Goal: Task Accomplishment & Management: Manage account settings

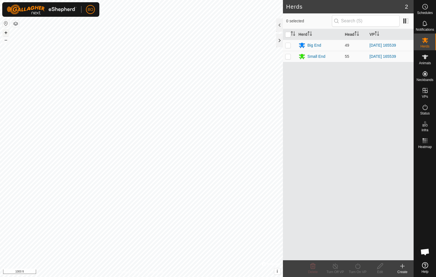
click at [5, 31] on button "+" at bounding box center [6, 32] width 7 height 7
click at [157, 271] on div "Privacy Policy Contact Us Southwest end of wheat cattle pen + – ⇧ i © Mapbox , …" at bounding box center [141, 138] width 283 height 277
click at [164, 277] on div "Privacy Policy Contact Us Southwest end of wheat cattle pen + – ⇧ i © Mapbox , …" at bounding box center [141, 138] width 283 height 277
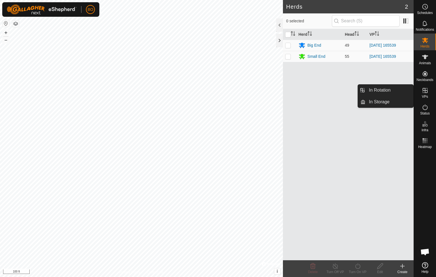
click at [425, 93] on icon at bounding box center [424, 90] width 7 height 7
click at [376, 89] on link "In Rotation" at bounding box center [389, 90] width 48 height 11
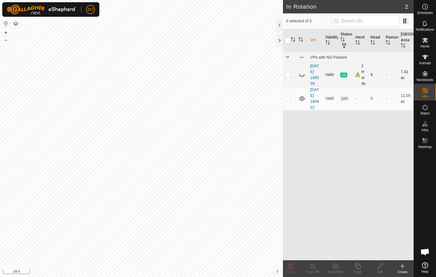
click at [288, 75] on p-checkbox at bounding box center [288, 74] width 6 height 4
checkbox input "true"
click at [287, 98] on p-checkbox at bounding box center [288, 98] width 6 height 4
checkbox input "true"
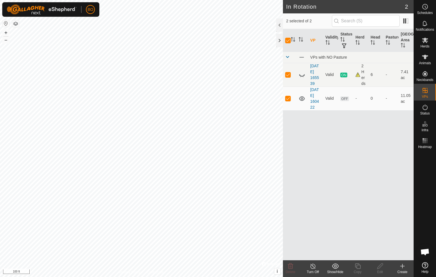
click at [314, 266] on icon at bounding box center [312, 266] width 7 height 7
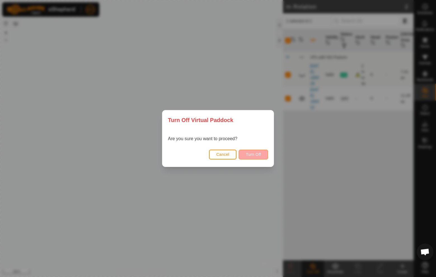
click at [257, 155] on span "Turn Off" at bounding box center [252, 154] width 15 height 4
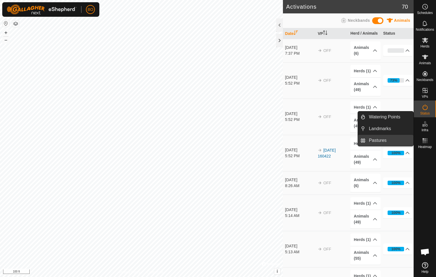
click at [381, 140] on link "Pastures" at bounding box center [389, 140] width 48 height 11
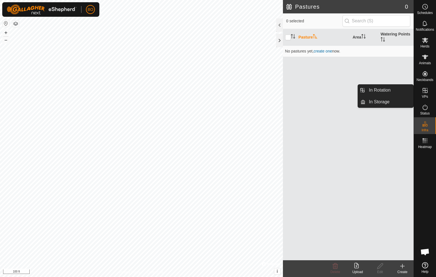
click at [426, 91] on icon at bounding box center [424, 90] width 5 height 5
click at [376, 89] on link "In Rotation" at bounding box center [389, 90] width 48 height 11
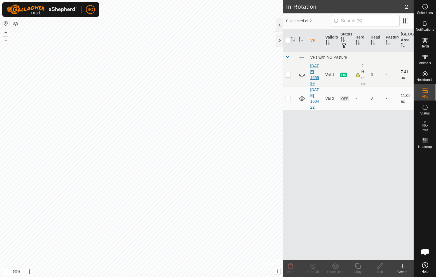
click at [315, 77] on link "[DATE] 165539" at bounding box center [314, 75] width 9 height 22
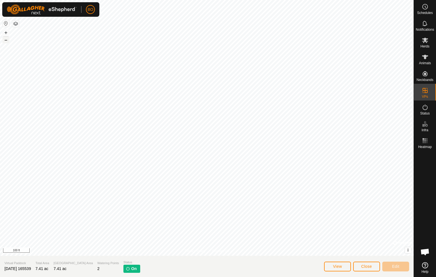
click at [6, 40] on button "–" at bounding box center [6, 40] width 7 height 7
click at [424, 41] on icon at bounding box center [425, 40] width 6 height 5
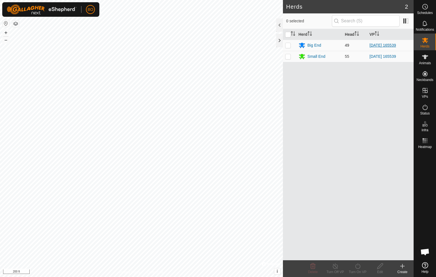
click at [382, 45] on link "[DATE] 165539" at bounding box center [382, 45] width 27 height 4
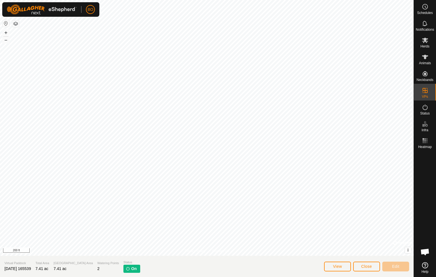
click at [131, 269] on span "On" at bounding box center [133, 269] width 5 height 6
click at [126, 269] on img at bounding box center [128, 269] width 4 height 4
click at [126, 268] on img at bounding box center [128, 269] width 4 height 4
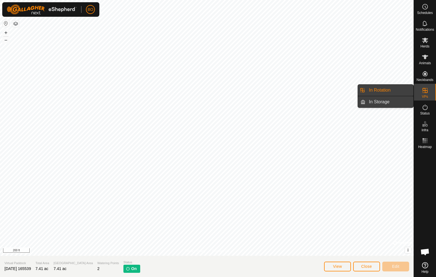
click at [384, 102] on link "In Storage" at bounding box center [389, 101] width 48 height 11
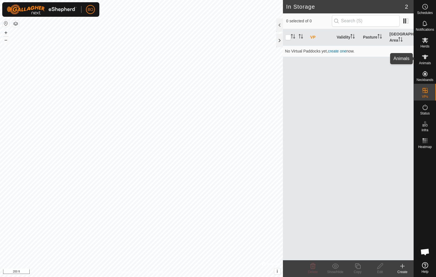
click at [426, 56] on icon at bounding box center [425, 57] width 6 height 4
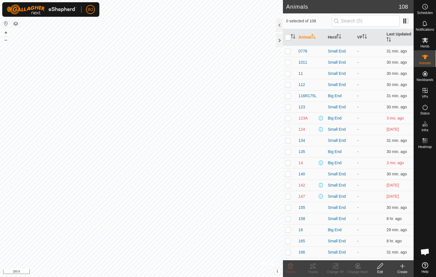
click at [380, 266] on icon at bounding box center [379, 266] width 7 height 7
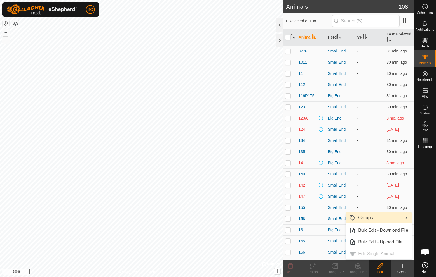
click at [368, 218] on link "Groups" at bounding box center [379, 217] width 66 height 11
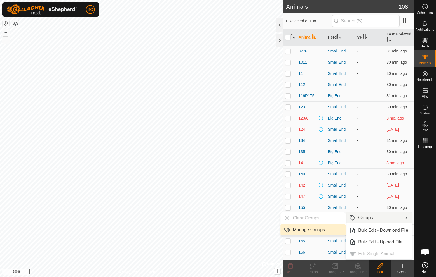
click at [299, 231] on link "Manage Groups" at bounding box center [312, 230] width 65 height 11
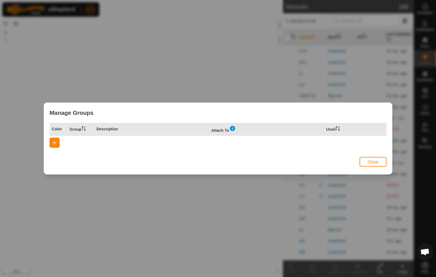
click at [54, 141] on span "button" at bounding box center [54, 143] width 4 height 4
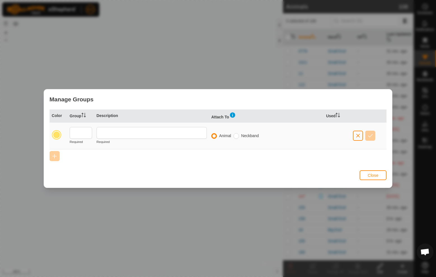
click at [371, 175] on span "Close" at bounding box center [372, 175] width 11 height 4
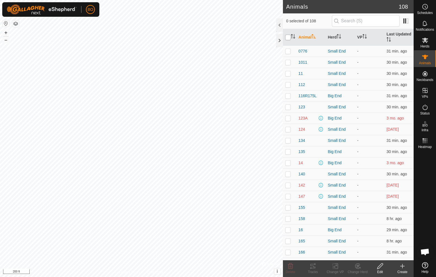
click at [287, 37] on input "checkbox" at bounding box center [288, 38] width 6 height 6
checkbox input "true"
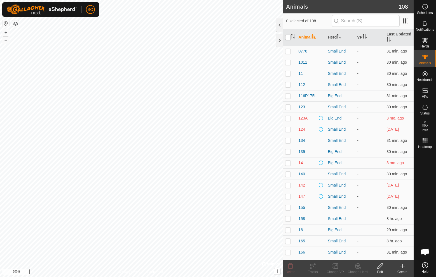
checkbox input "true"
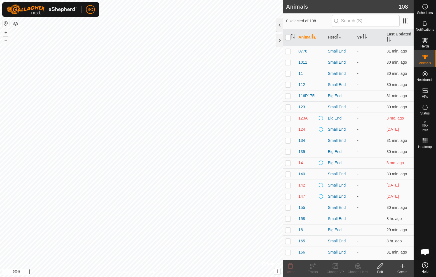
checkbox input "true"
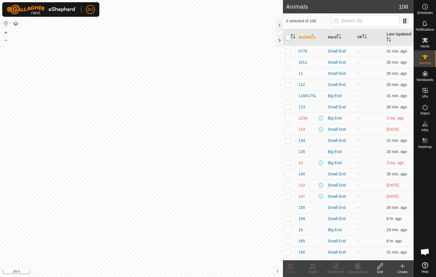
checkbox input "true"
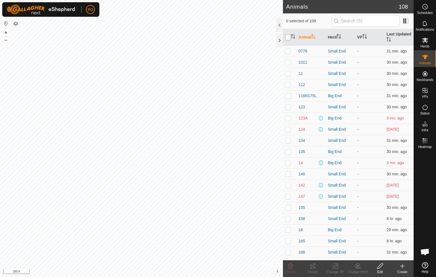
checkbox input "true"
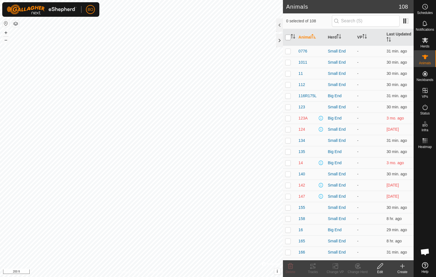
checkbox input "true"
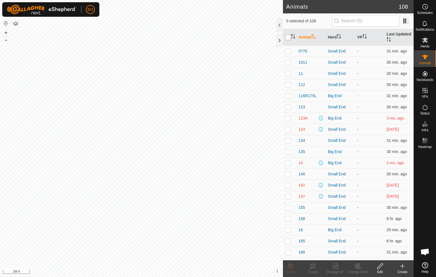
checkbox input "true"
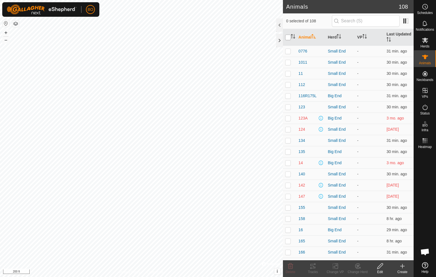
checkbox input "true"
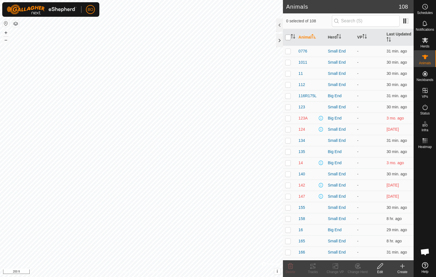
checkbox input "true"
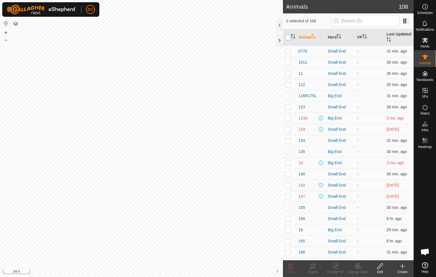
checkbox input "true"
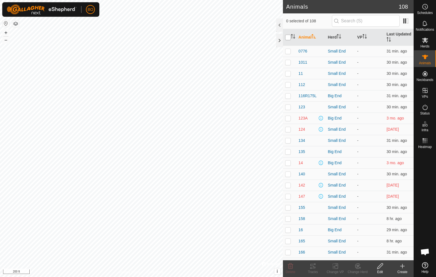
checkbox input "true"
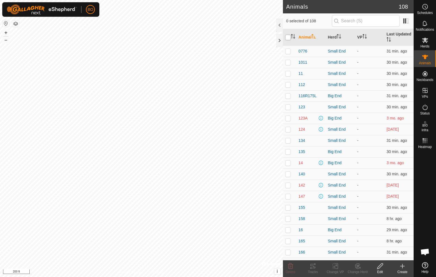
checkbox input "true"
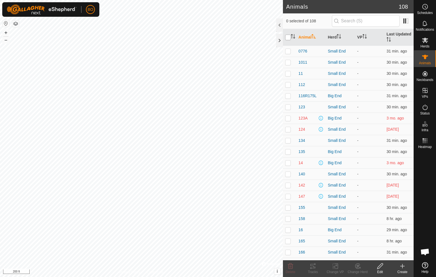
checkbox input "true"
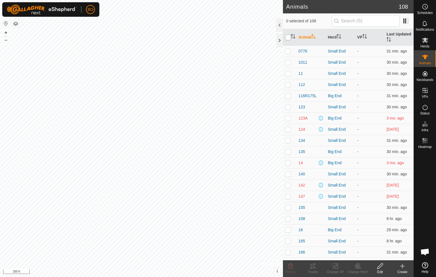
checkbox input "true"
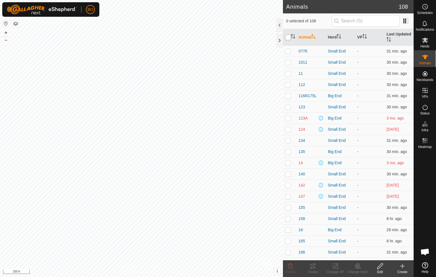
checkbox input "true"
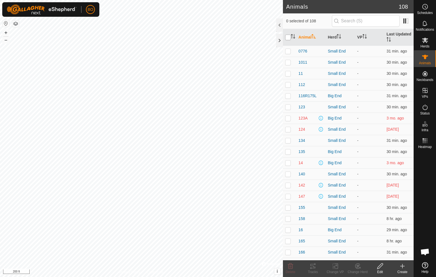
checkbox input "true"
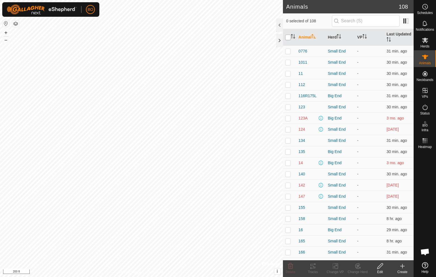
checkbox input "true"
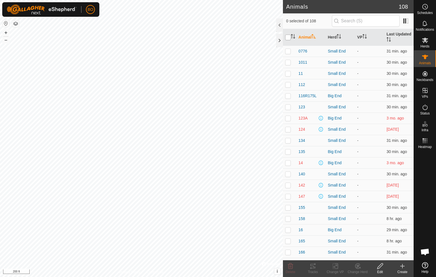
checkbox input "true"
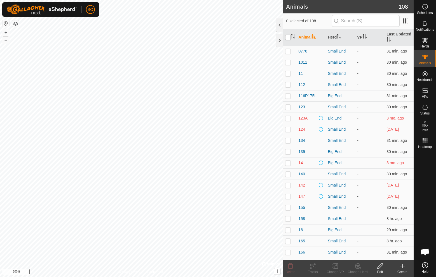
checkbox input "true"
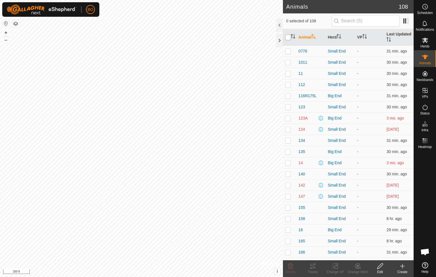
checkbox input "true"
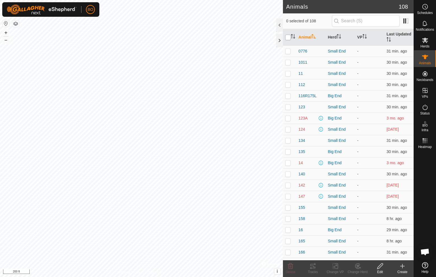
checkbox input "true"
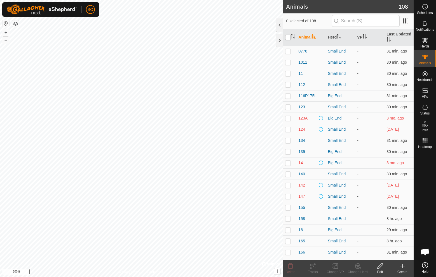
checkbox input "true"
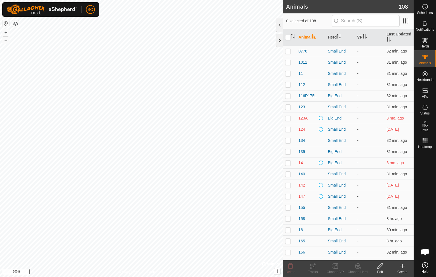
checkbox input "false"
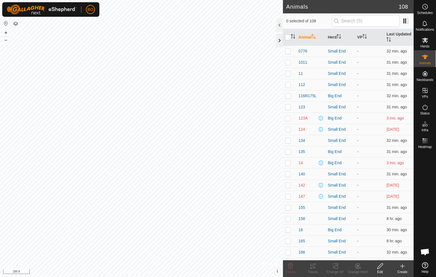
checkbox input "false"
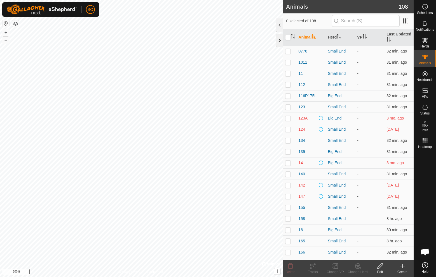
checkbox input "false"
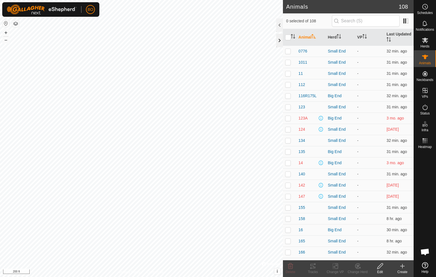
checkbox input "false"
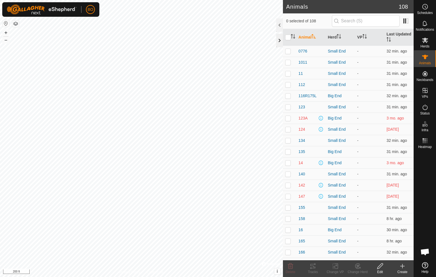
checkbox input "false"
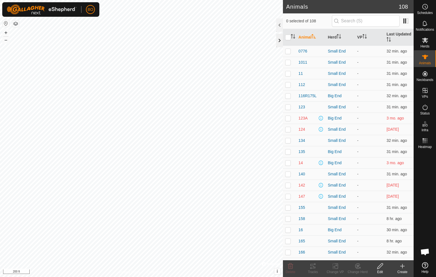
checkbox input "false"
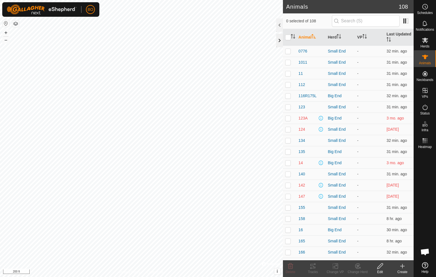
checkbox input "false"
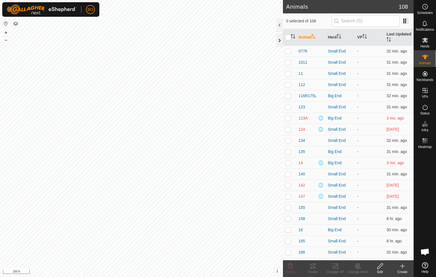
checkbox input "false"
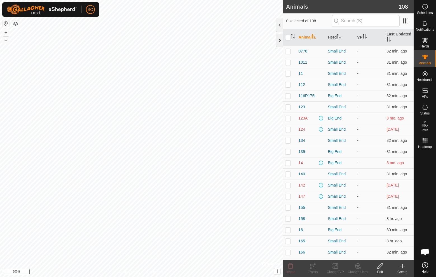
checkbox input "false"
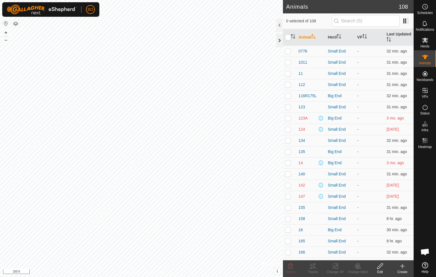
checkbox input "false"
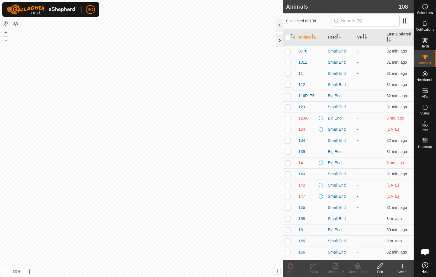
checkbox input "false"
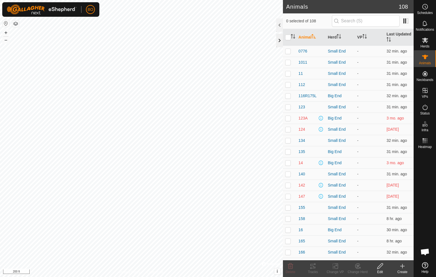
checkbox input "false"
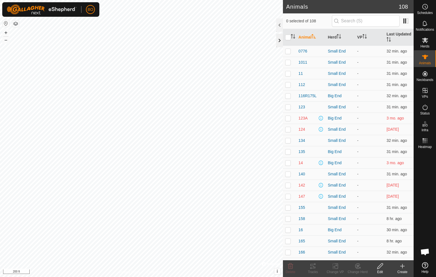
checkbox input "false"
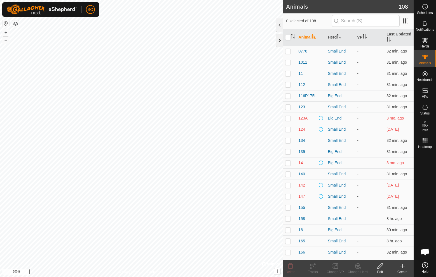
checkbox input "false"
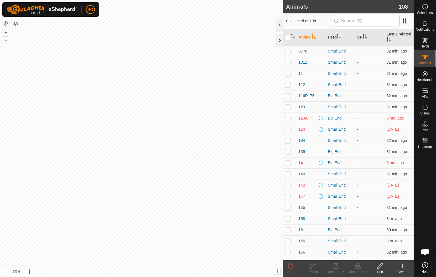
checkbox input "false"
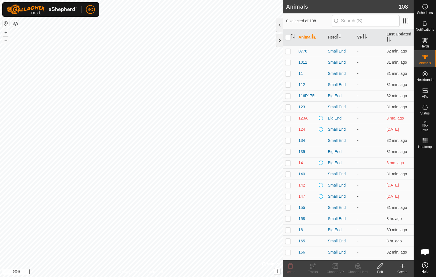
checkbox input "false"
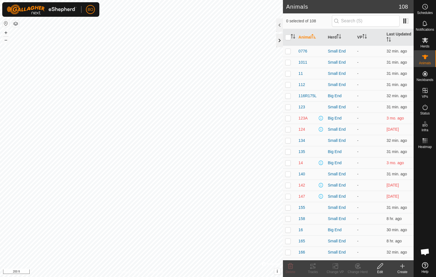
checkbox input "false"
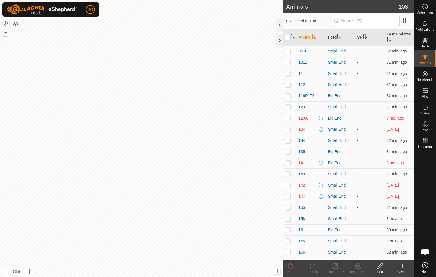
checkbox input "false"
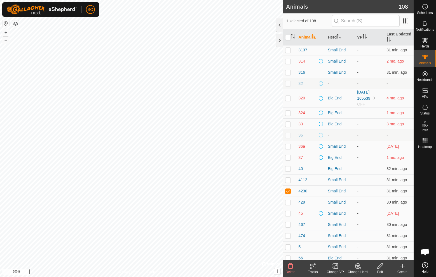
scroll to position [379, 0]
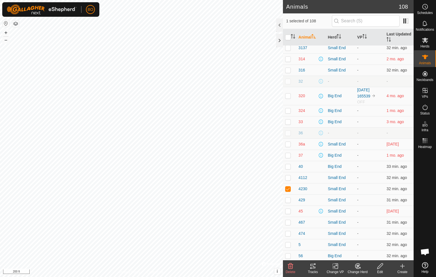
click at [380, 266] on icon at bounding box center [379, 266] width 7 height 7
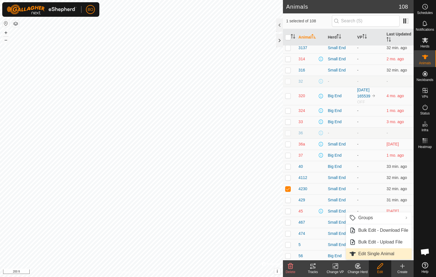
click at [372, 253] on link "Edit Single Animal" at bounding box center [379, 254] width 66 height 11
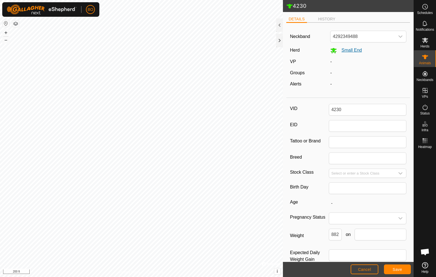
click at [348, 50] on span "Small End" at bounding box center [349, 50] width 25 height 5
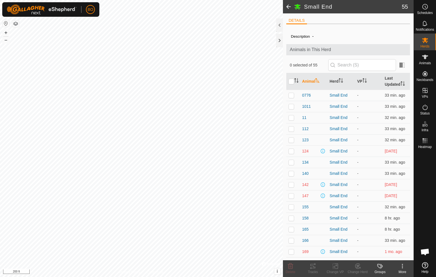
click at [321, 36] on div "Description -" at bounding box center [347, 36] width 115 height 7
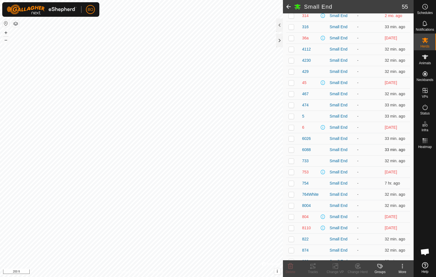
scroll to position [315, 0]
click at [292, 60] on p-checkbox at bounding box center [291, 60] width 6 height 4
click at [358, 266] on icon at bounding box center [358, 266] width 4 height 3
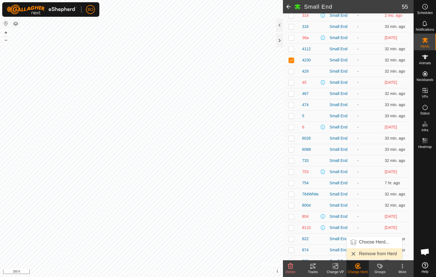
click at [372, 253] on link "Remove from Herd" at bounding box center [373, 254] width 55 height 11
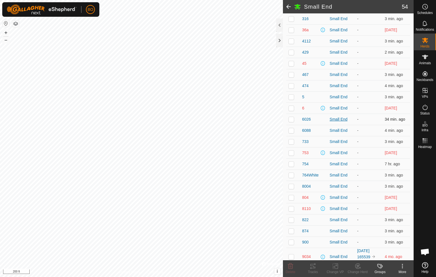
scroll to position [324, 0]
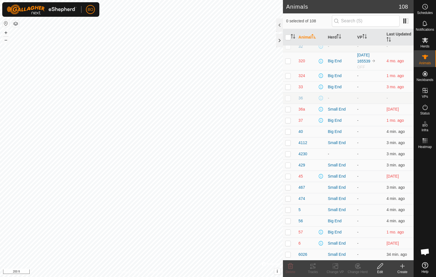
scroll to position [415, 0]
click at [287, 37] on input "checkbox" at bounding box center [288, 38] width 6 height 6
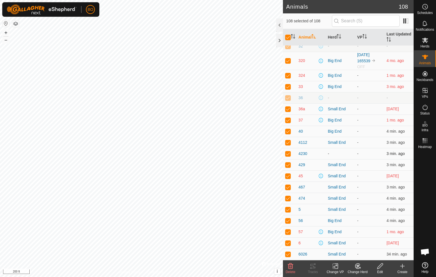
click at [287, 153] on p-checkbox at bounding box center [288, 154] width 6 height 4
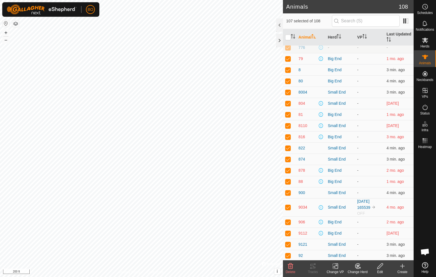
scroll to position [820, 0]
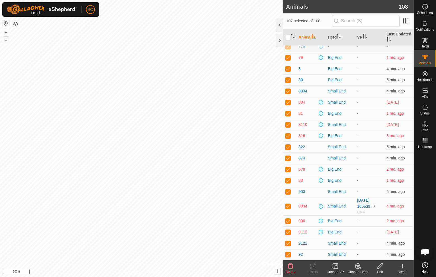
click at [336, 266] on icon at bounding box center [335, 266] width 7 height 7
click at [341, 253] on link "Turn Off VP" at bounding box center [351, 254] width 55 height 11
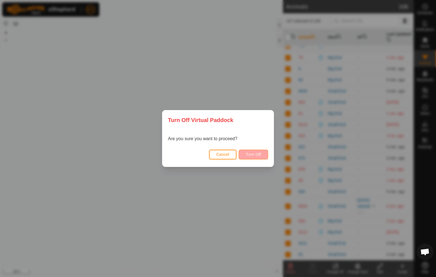
click at [255, 155] on span "Turn Off" at bounding box center [252, 154] width 15 height 4
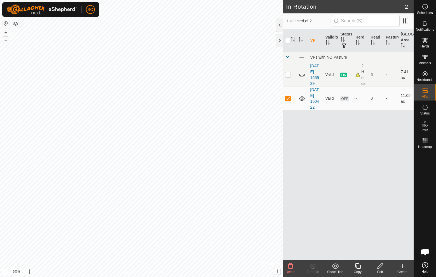
click at [380, 266] on icon at bounding box center [379, 266] width 7 height 7
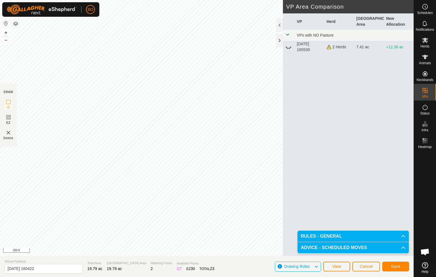
click at [396, 266] on span "Save" at bounding box center [396, 266] width 10 height 4
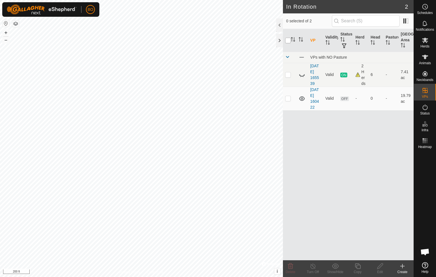
click at [287, 40] on input "checkbox" at bounding box center [288, 41] width 6 height 6
click at [315, 100] on link "[DATE] 160422" at bounding box center [314, 99] width 9 height 22
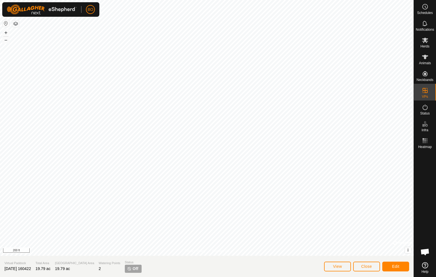
click at [127, 269] on img at bounding box center [129, 269] width 4 height 4
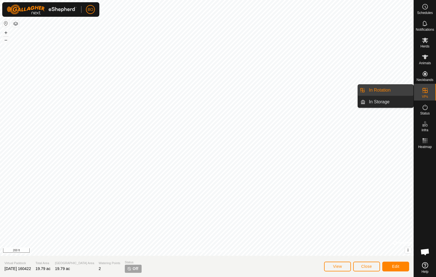
click at [378, 89] on link "In Rotation" at bounding box center [389, 90] width 48 height 11
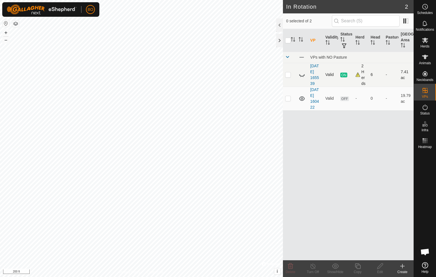
click at [287, 74] on p-checkbox at bounding box center [288, 74] width 6 height 4
click at [288, 99] on p-checkbox at bounding box center [288, 98] width 6 height 4
click at [286, 74] on p-checkbox at bounding box center [288, 74] width 6 height 4
click at [288, 99] on p-checkbox at bounding box center [288, 98] width 6 height 4
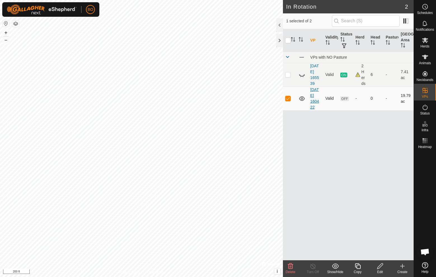
click at [315, 100] on link "[DATE] 160422" at bounding box center [314, 99] width 9 height 22
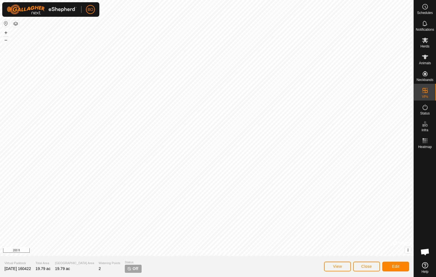
click at [335, 265] on span "View" at bounding box center [337, 266] width 9 height 4
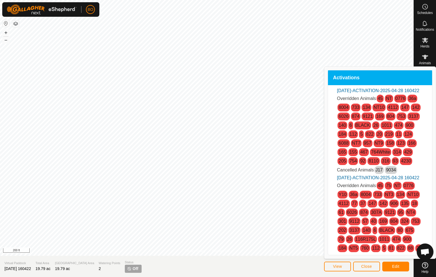
click at [336, 265] on span "View" at bounding box center [337, 266] width 9 height 4
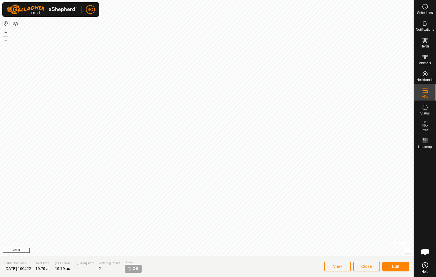
click at [336, 266] on span "View" at bounding box center [337, 266] width 9 height 4
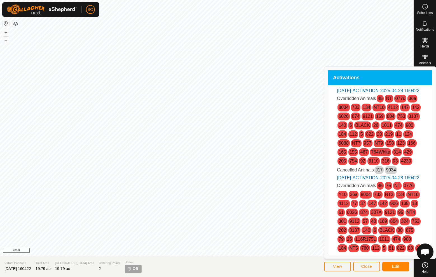
click at [336, 266] on span "View" at bounding box center [337, 266] width 9 height 4
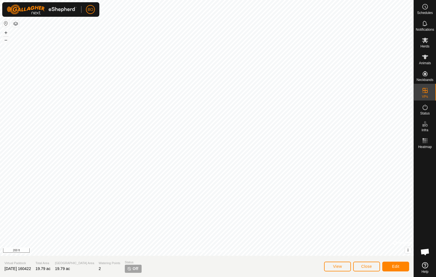
click at [395, 265] on span "Edit" at bounding box center [395, 266] width 7 height 4
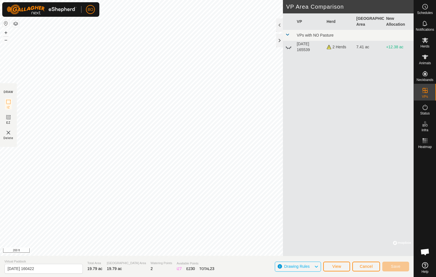
click at [288, 48] on icon at bounding box center [288, 47] width 7 height 7
click at [329, 46] on div "2 Herds" at bounding box center [338, 47] width 25 height 6
click at [288, 47] on icon at bounding box center [288, 47] width 7 height 7
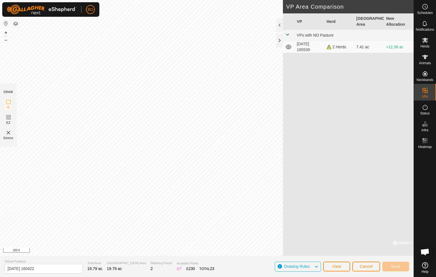
click at [288, 47] on icon at bounding box center [288, 47] width 7 height 7
click at [287, 33] on span at bounding box center [287, 34] width 4 height 4
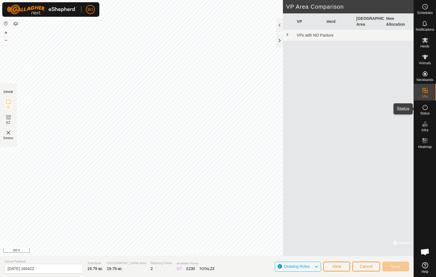
click at [424, 108] on icon at bounding box center [424, 107] width 7 height 7
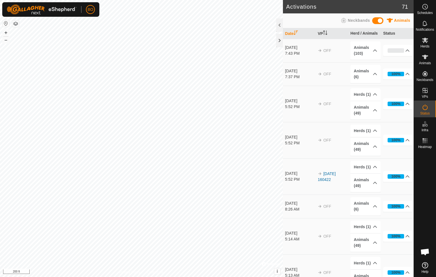
click at [424, 108] on icon at bounding box center [424, 107] width 7 height 7
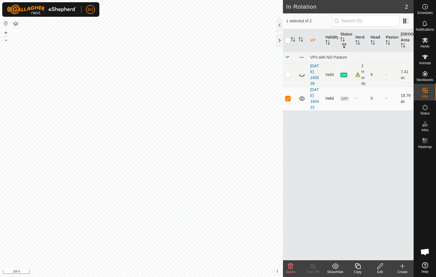
click at [301, 100] on icon at bounding box center [301, 98] width 7 height 7
click at [346, 99] on span "OFF" at bounding box center [344, 98] width 8 height 5
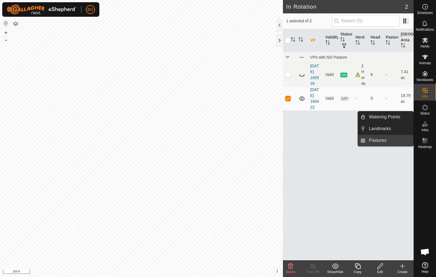
click at [380, 140] on span "Pastures" at bounding box center [378, 140] width 18 height 7
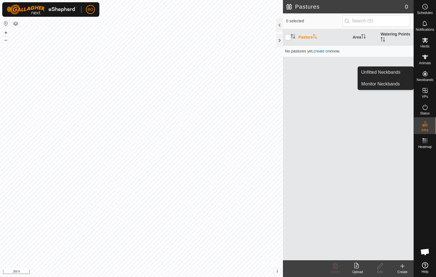
click at [424, 76] on icon at bounding box center [424, 73] width 5 height 5
click at [380, 84] on link "Monitor Neckbands" at bounding box center [385, 84] width 55 height 11
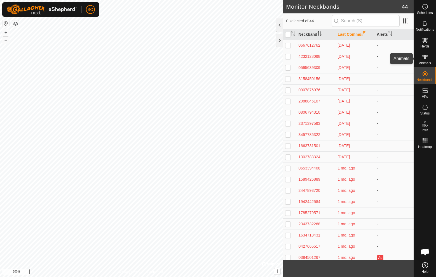
click at [426, 56] on icon at bounding box center [425, 57] width 6 height 4
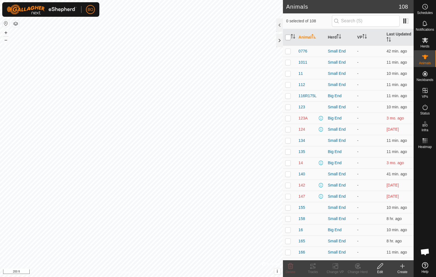
click at [288, 37] on input "checkbox" at bounding box center [288, 38] width 6 height 6
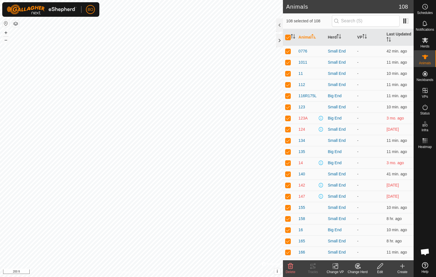
click at [402, 266] on icon at bounding box center [402, 266] width 0 height 4
click at [314, 224] on td "158" at bounding box center [310, 218] width 29 height 11
click at [425, 265] on icon at bounding box center [425, 266] width 6 height 6
click at [425, 40] on icon at bounding box center [425, 40] width 6 height 5
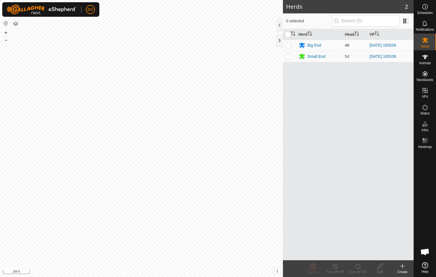
click at [288, 46] on p-checkbox at bounding box center [288, 45] width 6 height 4
click at [289, 56] on p-checkbox at bounding box center [288, 56] width 6 height 4
click at [358, 267] on icon at bounding box center [357, 266] width 7 height 7
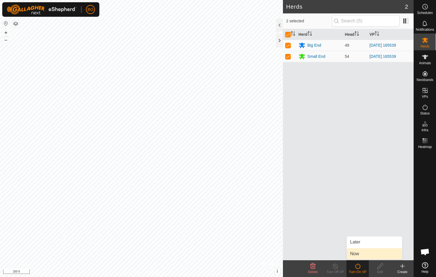
click at [355, 253] on link "Now" at bounding box center [373, 254] width 55 height 11
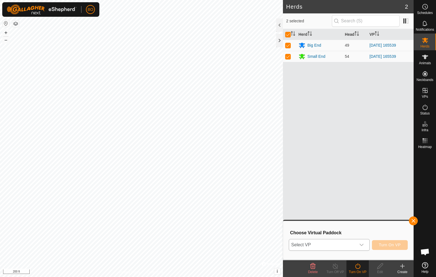
click at [363, 243] on icon "dropdown trigger" at bounding box center [361, 245] width 4 height 4
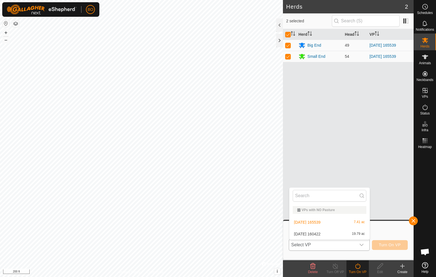
click at [315, 234] on li "[DATE] 160422 19.79 ac" at bounding box center [329, 234] width 80 height 11
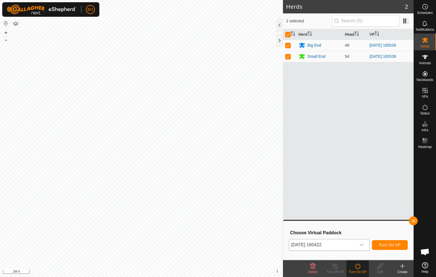
click at [382, 244] on span "Turn On VP" at bounding box center [390, 245] width 22 height 4
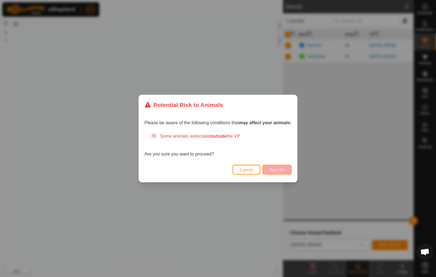
click at [275, 169] on span "Turn On" at bounding box center [276, 170] width 15 height 4
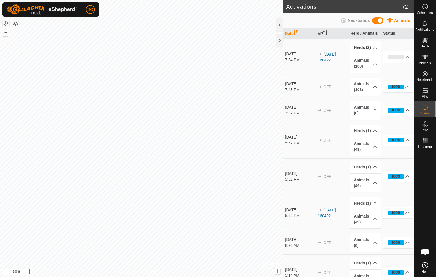
click at [374, 47] on p-accordion-header "Herds (2)" at bounding box center [365, 47] width 30 height 13
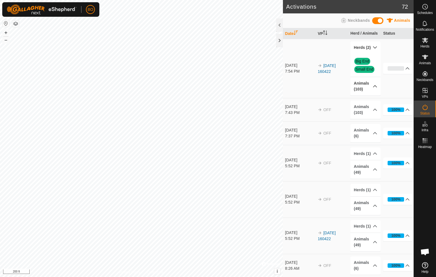
click at [375, 84] on p-accordion-header "Animals (103)" at bounding box center [365, 86] width 30 height 18
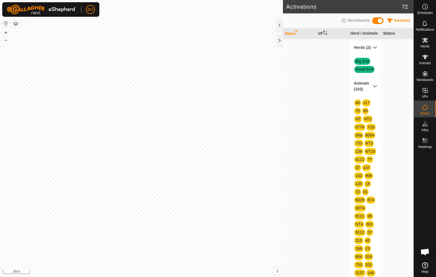
click at [290, 33] on th "Date" at bounding box center [299, 33] width 33 height 11
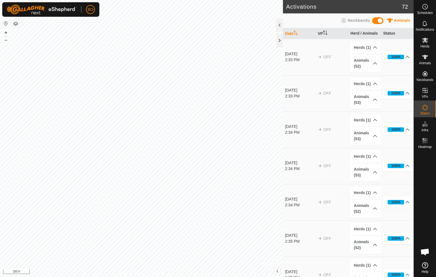
click at [290, 33] on th "Date" at bounding box center [299, 33] width 33 height 11
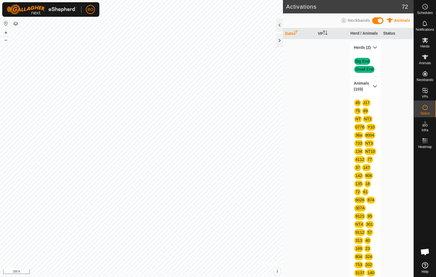
click at [374, 85] on p-accordion-header "Animals (103)" at bounding box center [365, 86] width 30 height 18
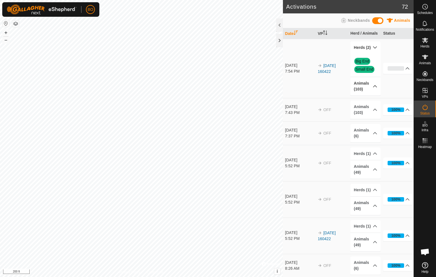
click at [374, 47] on p-accordion-header "Herds (2)" at bounding box center [365, 47] width 30 height 13
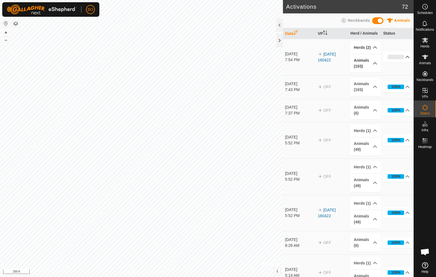
click at [408, 57] on p-accordion-header "0%" at bounding box center [398, 56] width 30 height 11
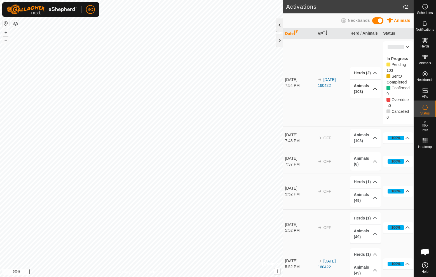
click at [280, 24] on div at bounding box center [279, 24] width 7 height 13
